Goal: Task Accomplishment & Management: Manage account settings

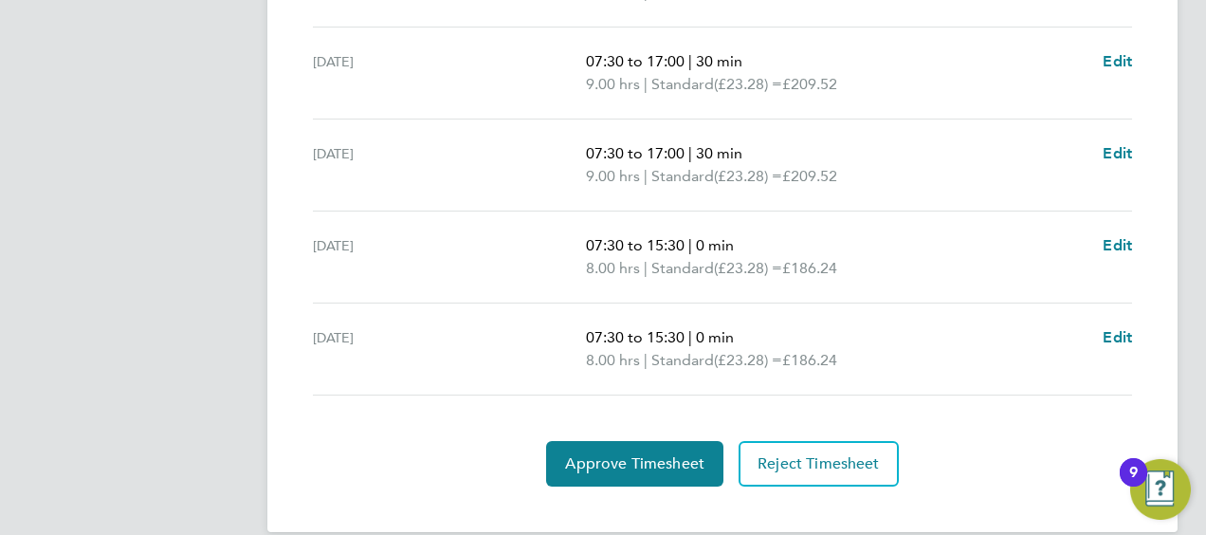
scroll to position [877, 0]
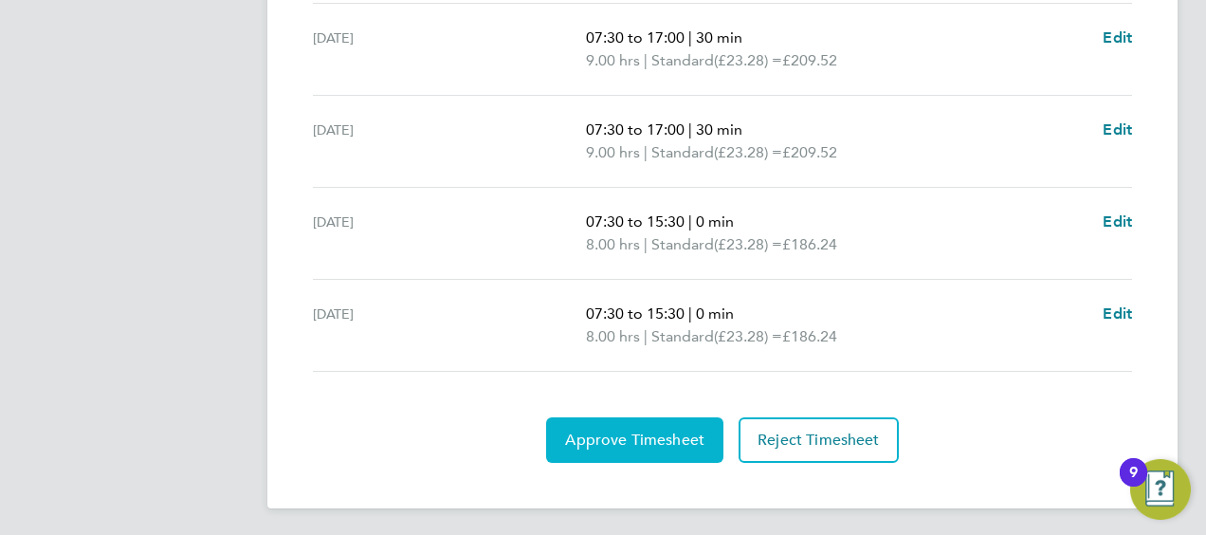
click at [633, 452] on button "Approve Timesheet" at bounding box center [634, 440] width 177 height 46
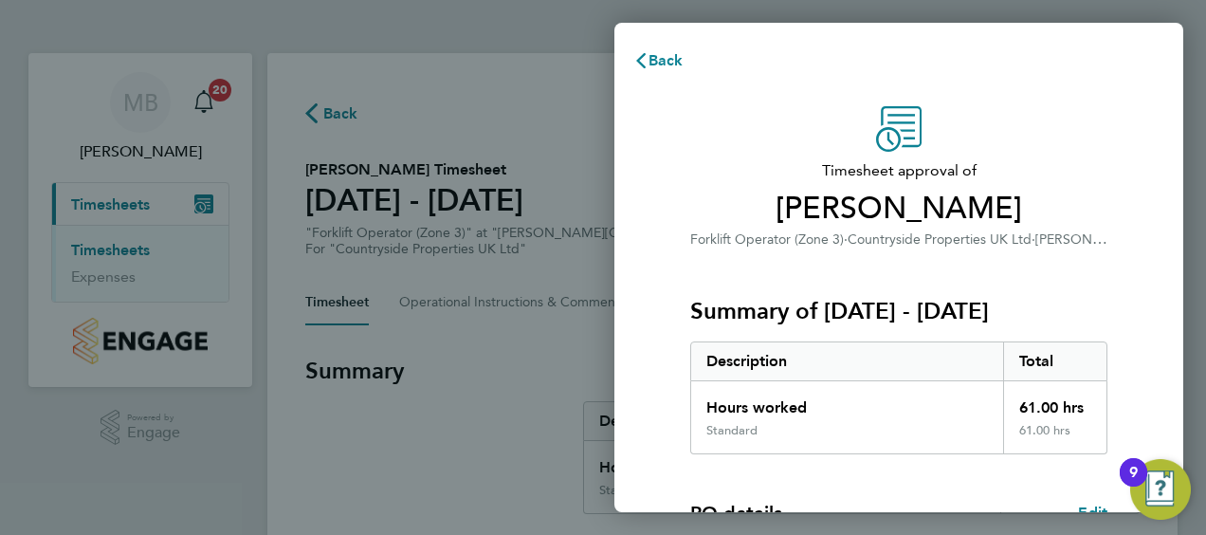
click at [664, 312] on div "Timesheet approval of [PERSON_NAME] Forklift Operator (Zone 3) · Countryside Pr…" at bounding box center [899, 484] width 569 height 802
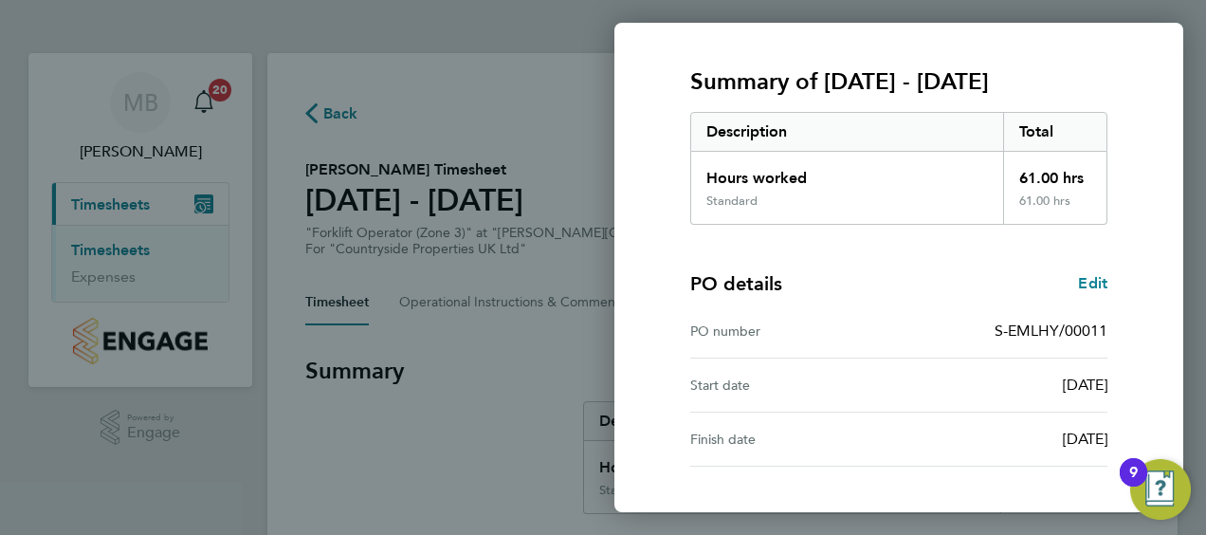
scroll to position [372, 0]
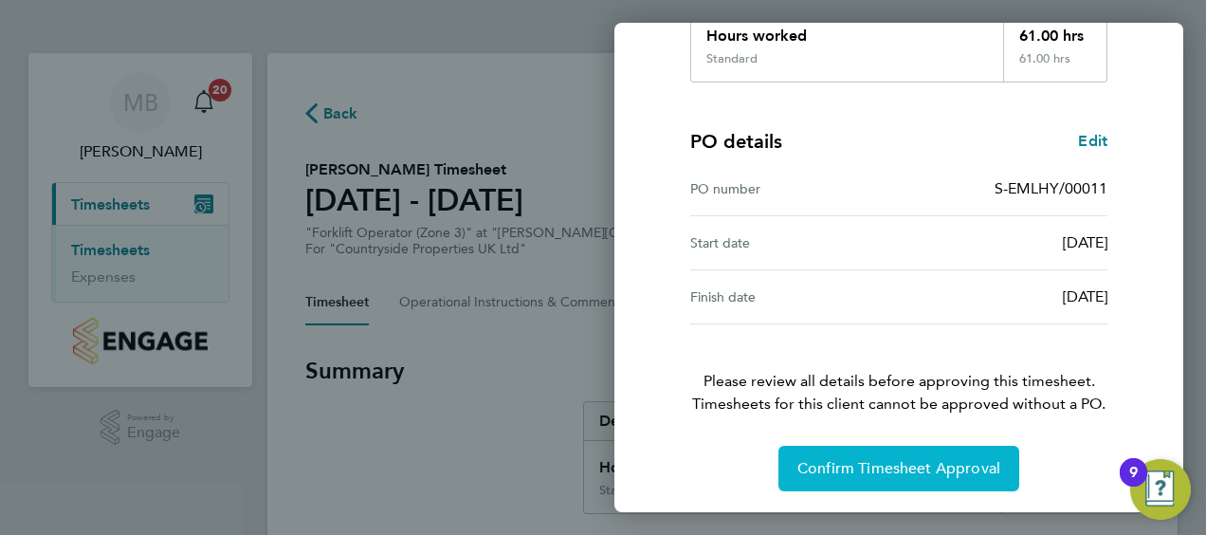
click at [873, 459] on span "Confirm Timesheet Approval" at bounding box center [899, 468] width 203 height 19
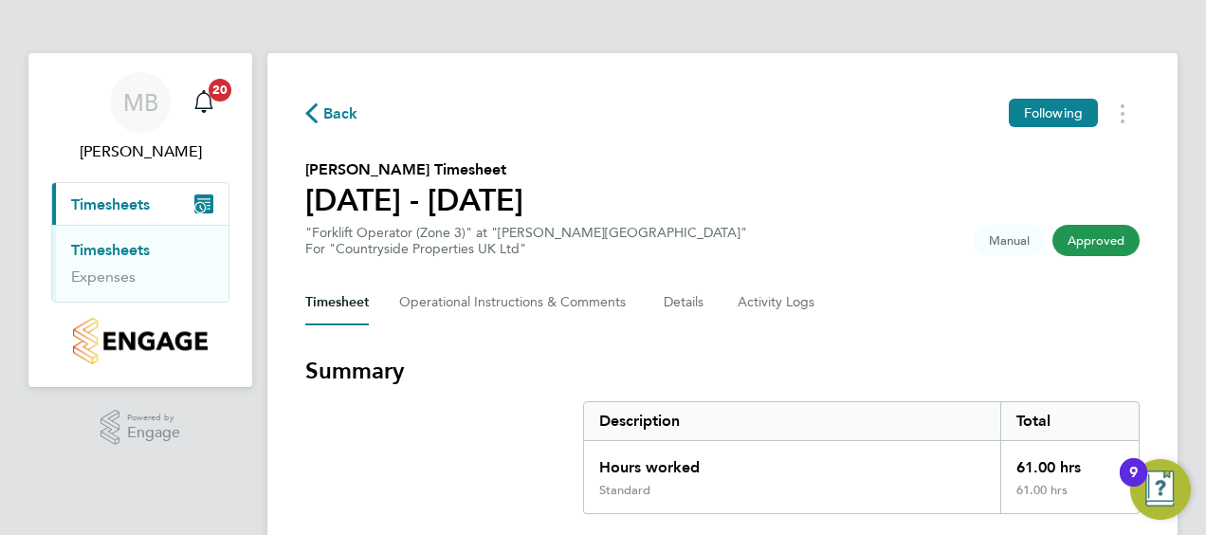
click at [437, 453] on section "Summary Description Total Hours worked 61.00 hrs Standard 61.00 hrs" at bounding box center [722, 435] width 835 height 158
click at [361, 459] on section "Summary Description Total Hours worked 61.00 hrs Standard 61.00 hrs" at bounding box center [722, 435] width 835 height 158
click at [315, 471] on section "Summary Description Total Hours worked 55.00 hrs 16.4 55.00 hrs" at bounding box center [722, 435] width 835 height 158
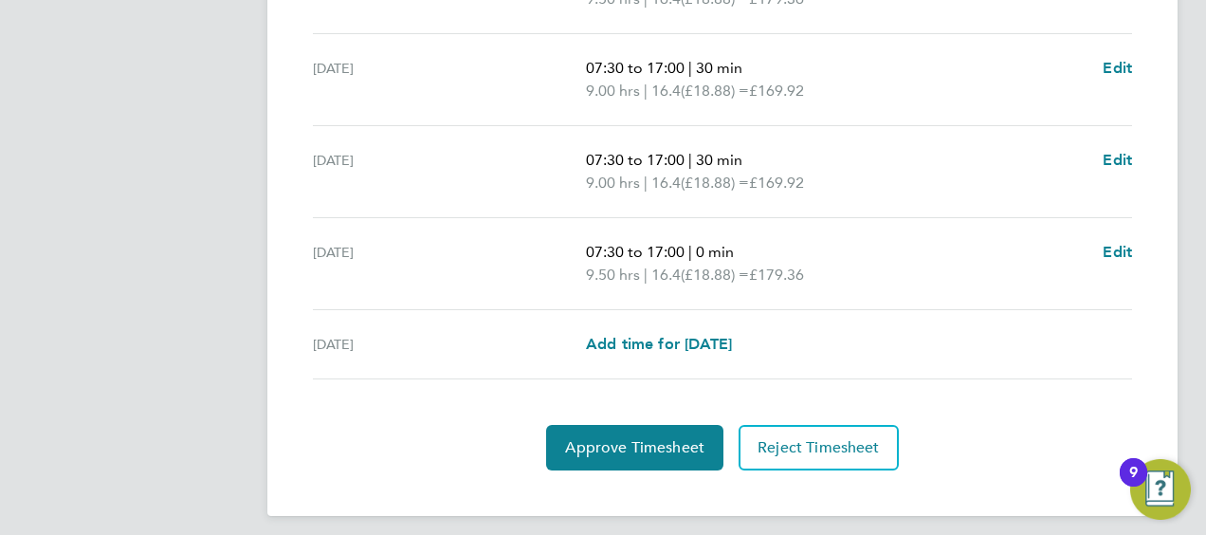
scroll to position [854, 0]
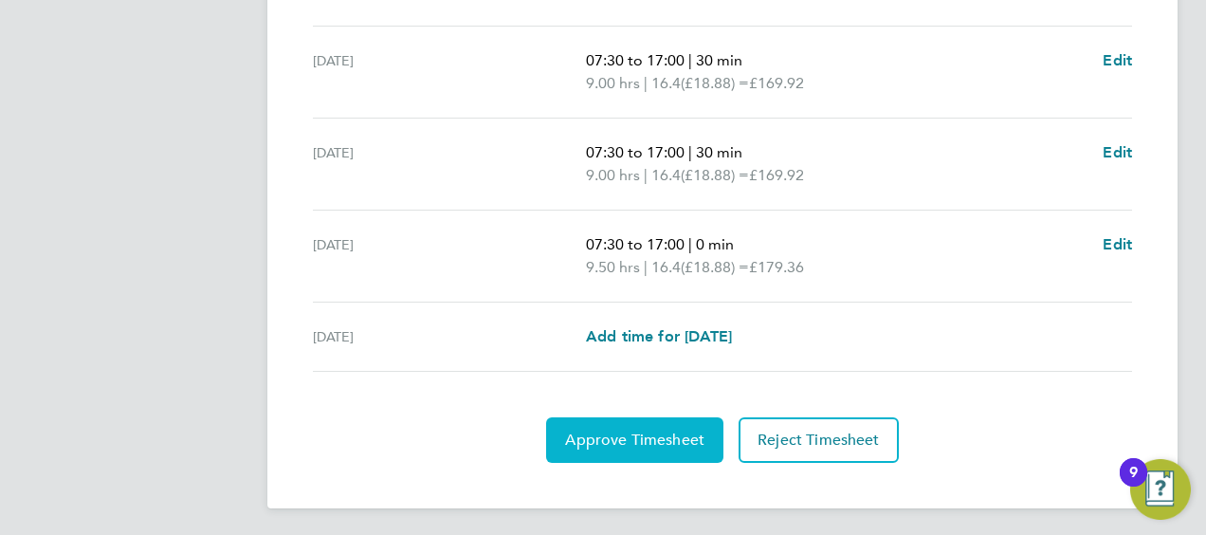
click at [631, 440] on span "Approve Timesheet" at bounding box center [634, 440] width 139 height 19
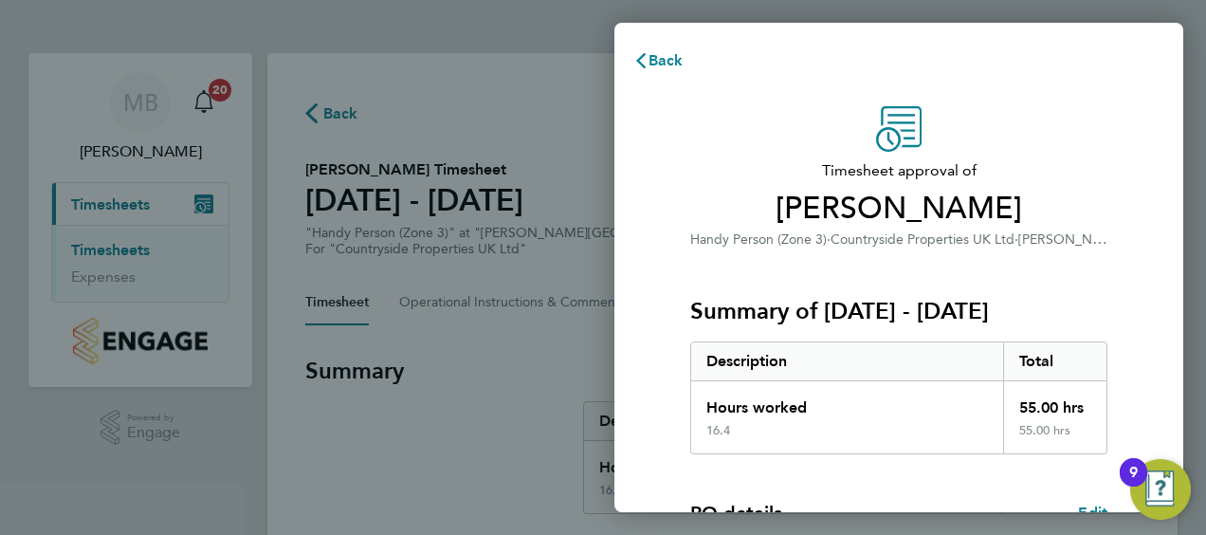
click at [657, 358] on div "Timesheet approval of [PERSON_NAME] Handy Person (Zone 3) · Countryside Propert…" at bounding box center [899, 484] width 569 height 802
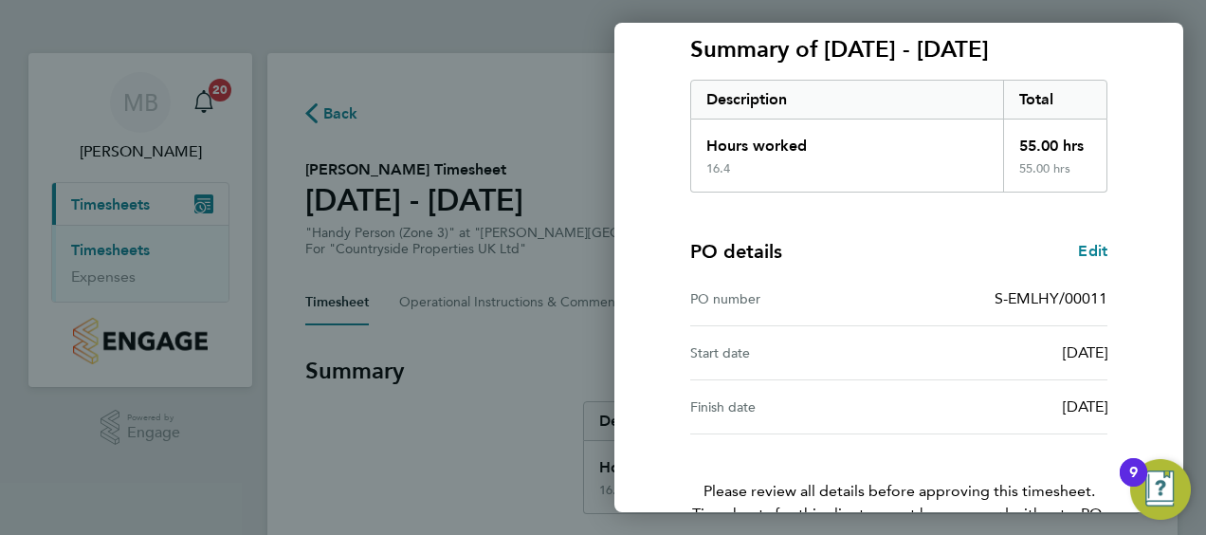
scroll to position [372, 0]
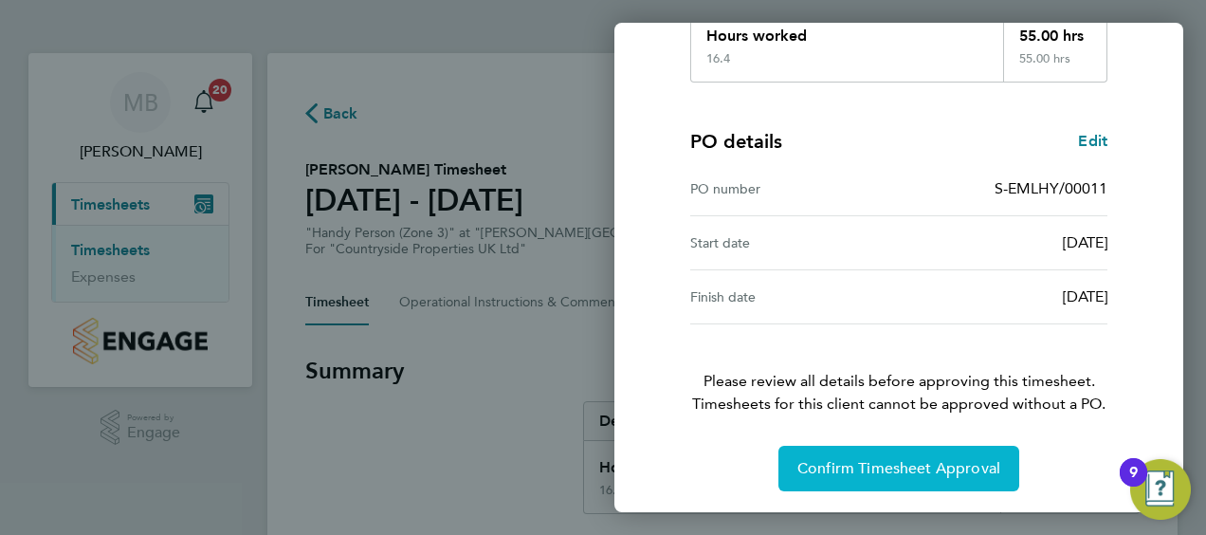
click at [891, 455] on button "Confirm Timesheet Approval" at bounding box center [899, 469] width 241 height 46
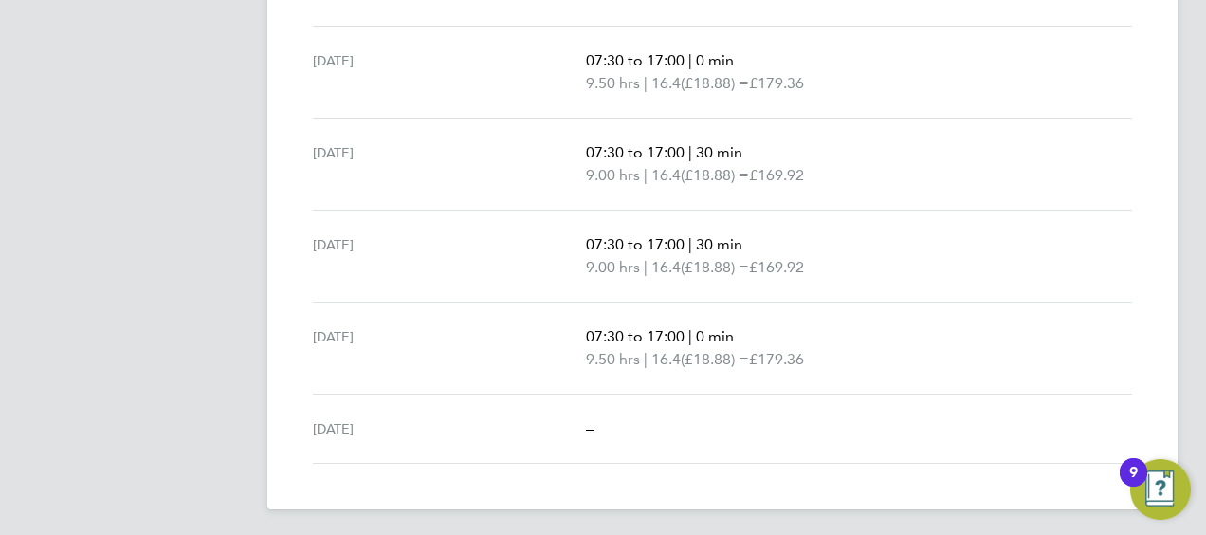
scroll to position [763, 0]
